Goal: Find specific page/section: Find specific page/section

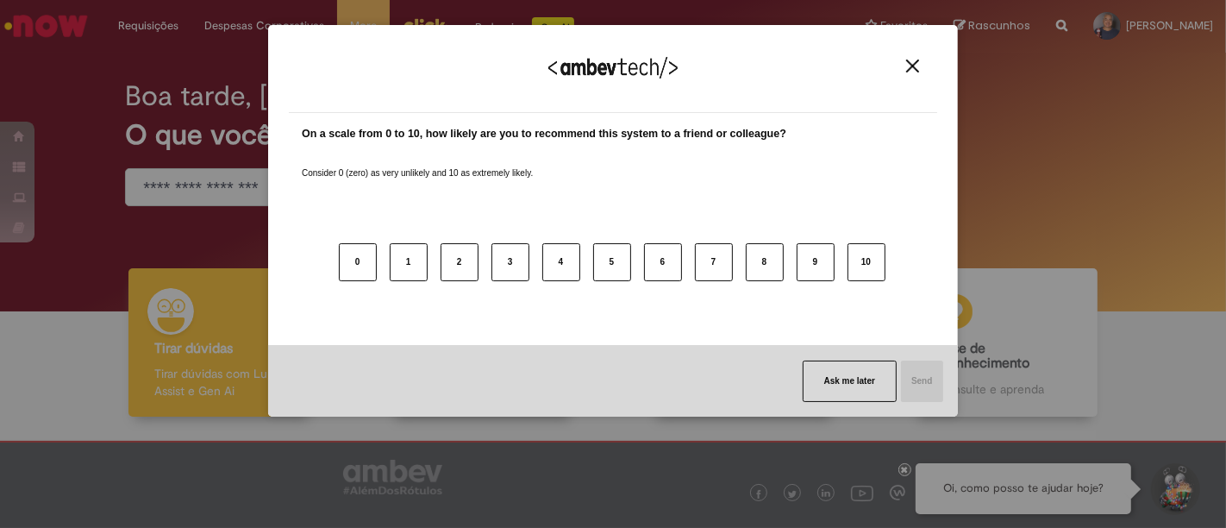
click at [411, 23] on body "Pular para o conteúdo da página Requisições Exibir Todas as Solicitações Requis…" at bounding box center [613, 264] width 1226 height 528
click at [904, 76] on div "We appreciate your feedback!" at bounding box center [613, 79] width 648 height 67
drag, startPoint x: 915, startPoint y: 57, endPoint x: 897, endPoint y: 60, distance: 18.4
click at [914, 57] on div "We appreciate your feedback!" at bounding box center [613, 79] width 648 height 67
click at [911, 66] on img "Close" at bounding box center [912, 65] width 13 height 13
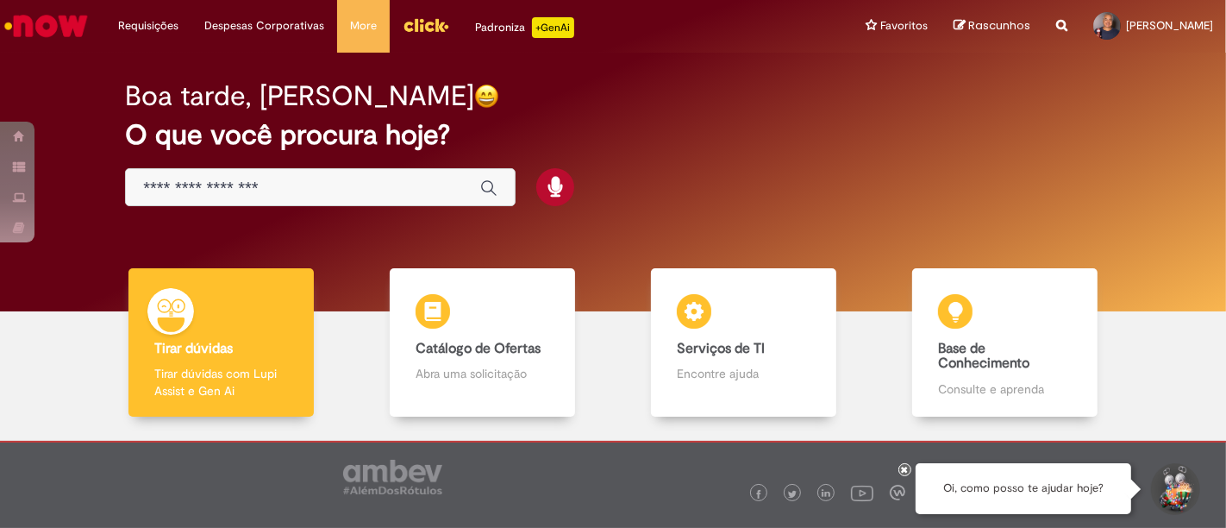
click at [423, 22] on img "Menu Cabeçalho" at bounding box center [426, 25] width 47 height 26
click at [483, 23] on div "Padroniza +GenAi" at bounding box center [524, 27] width 99 height 21
click at [418, 21] on img "Menu Cabeçalho" at bounding box center [426, 25] width 47 height 26
